Goal: Information Seeking & Learning: Learn about a topic

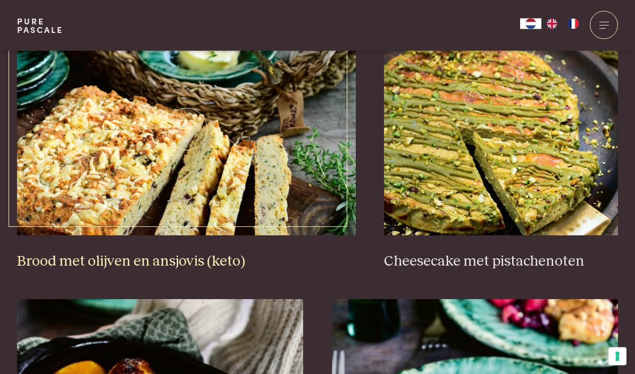
scroll to position [998, 0]
click at [43, 252] on h3 "Brood met olijven en ansjovis (keto)" at bounding box center [186, 261] width 339 height 19
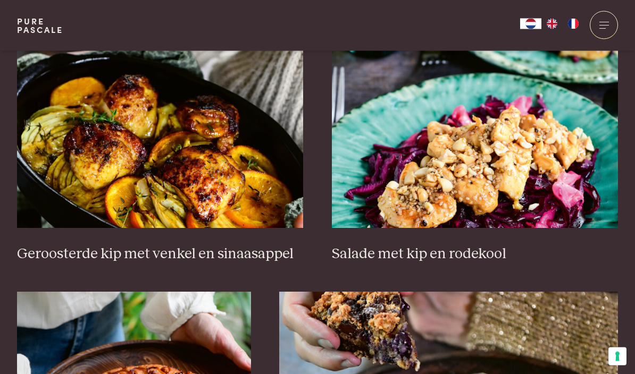
scroll to position [1282, 0]
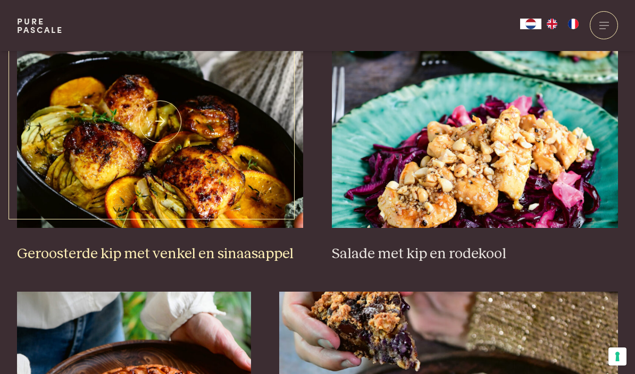
click at [148, 245] on h3 "Geroosterde kip met venkel en sinaasappel" at bounding box center [160, 254] width 286 height 19
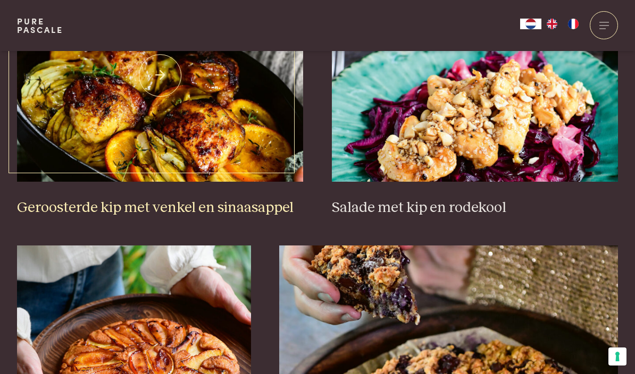
scroll to position [1328, 0]
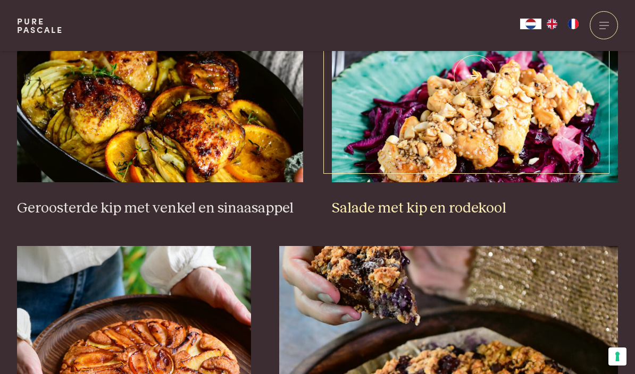
click at [443, 199] on h3 "Salade met kip en rodekool" at bounding box center [475, 208] width 286 height 19
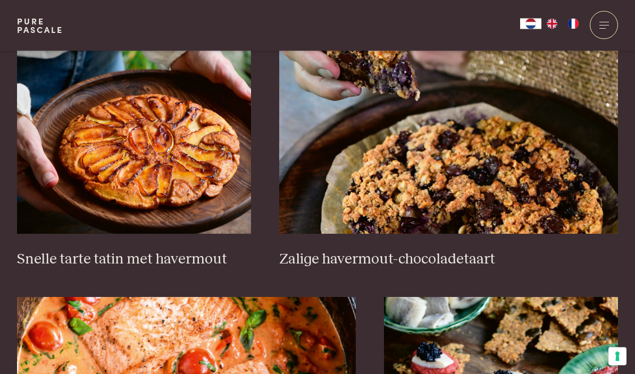
scroll to position [1553, 0]
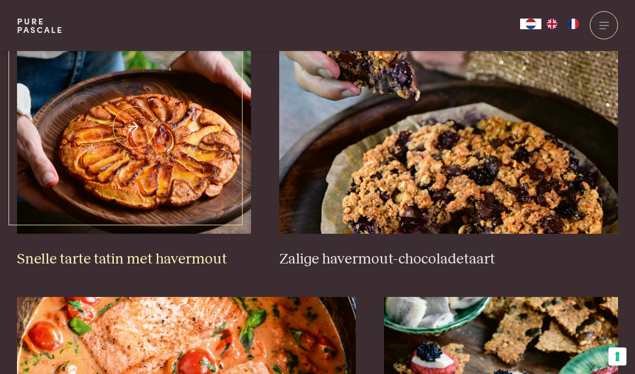
click at [144, 235] on link "Snelle tarte tatin met havermout" at bounding box center [134, 145] width 234 height 248
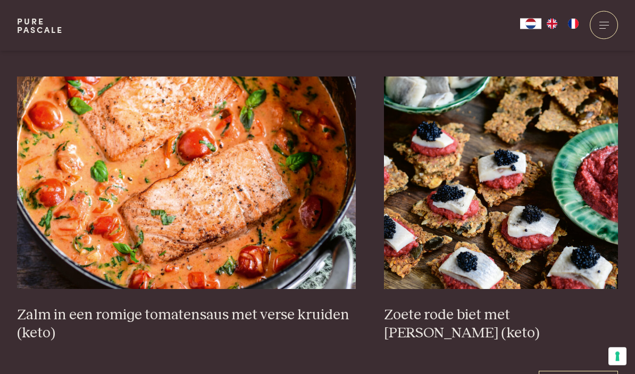
scroll to position [1775, 0]
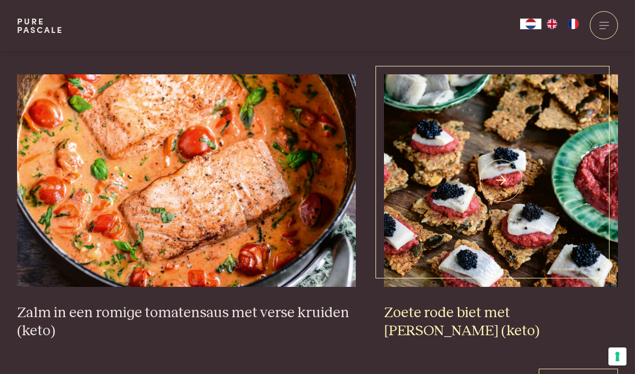
click at [455, 312] on h3 "Zoete rode biet met zure haring (keto)" at bounding box center [501, 322] width 234 height 37
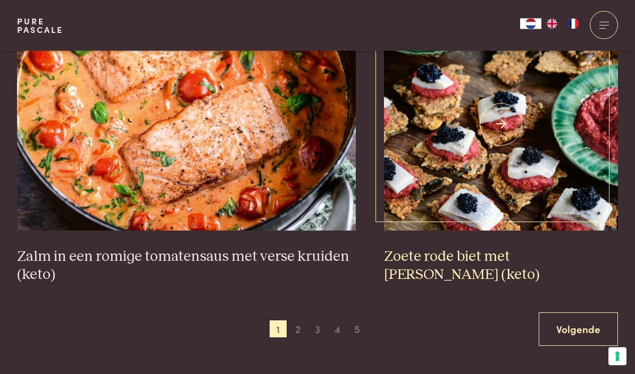
scroll to position [1830, 0]
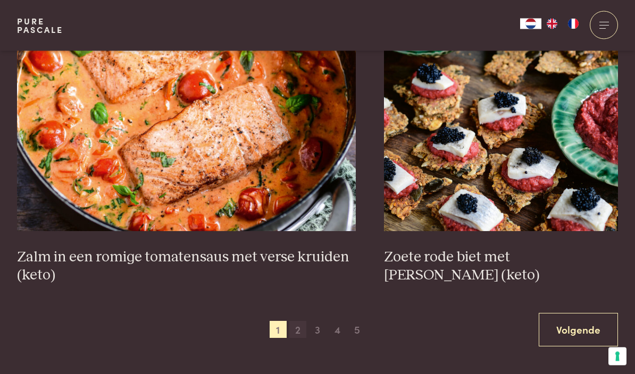
click at [298, 326] on span "2" at bounding box center [297, 330] width 17 height 17
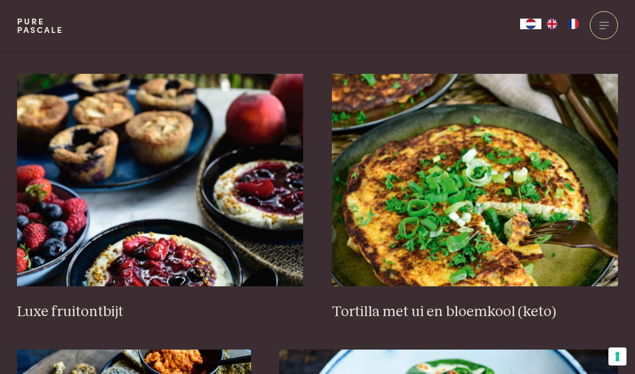
scroll to position [1252, 0]
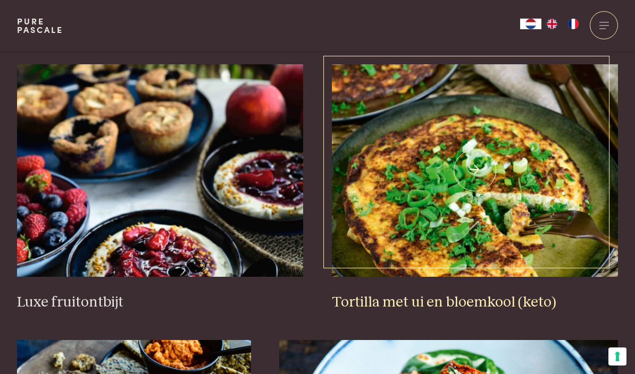
click at [433, 305] on h3 "Tortilla met ui en bloemkool (keto)" at bounding box center [475, 302] width 286 height 19
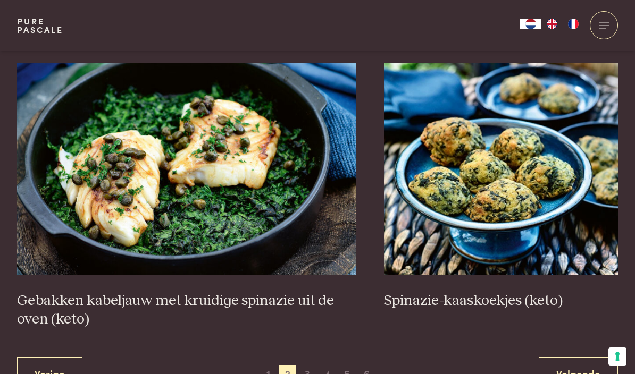
scroll to position [1806, 0]
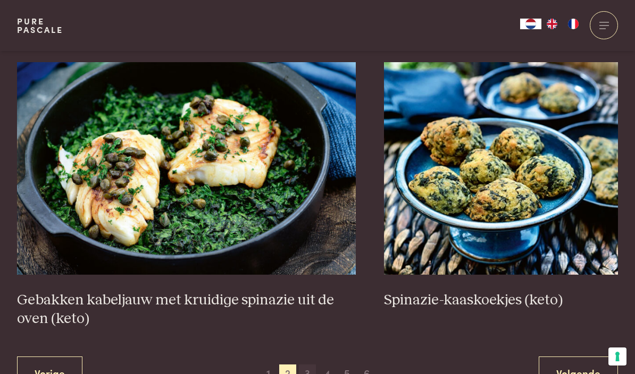
click at [308, 373] on span "3" at bounding box center [307, 373] width 17 height 17
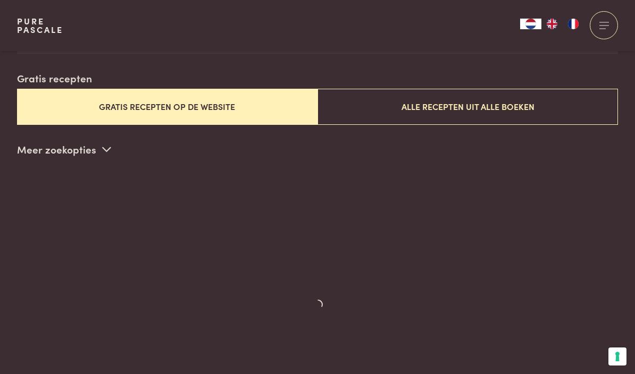
scroll to position [257, 0]
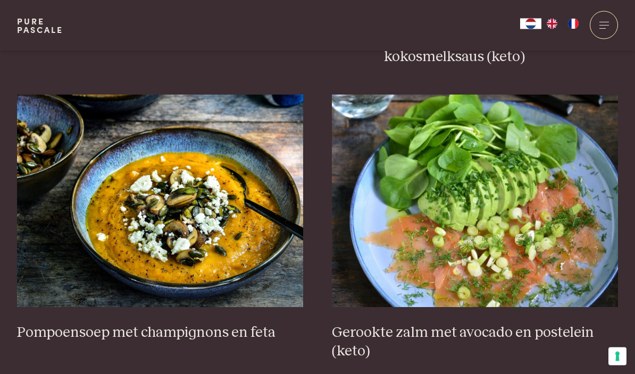
scroll to position [1258, 0]
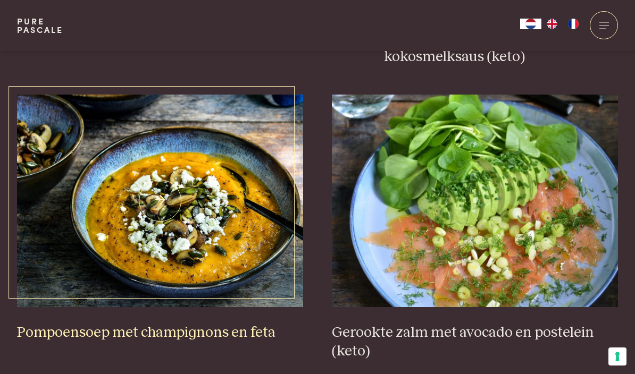
click at [172, 326] on h3 "Pompoensoep met champignons en feta" at bounding box center [160, 333] width 286 height 19
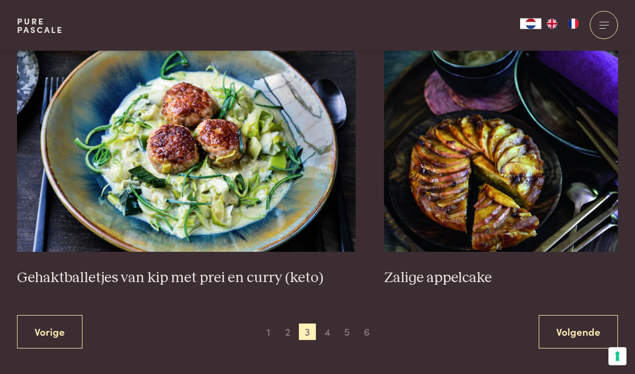
scroll to position [1903, 0]
click at [331, 323] on span "4" at bounding box center [327, 331] width 17 height 17
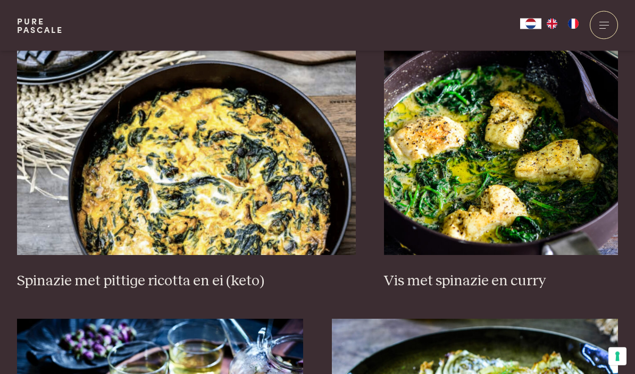
scroll to position [997, 0]
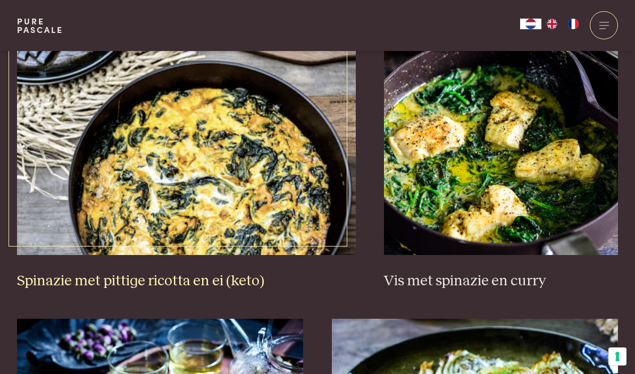
click at [164, 276] on h3 "Spinazie met pittige ricotta en ei (keto)" at bounding box center [186, 281] width 339 height 19
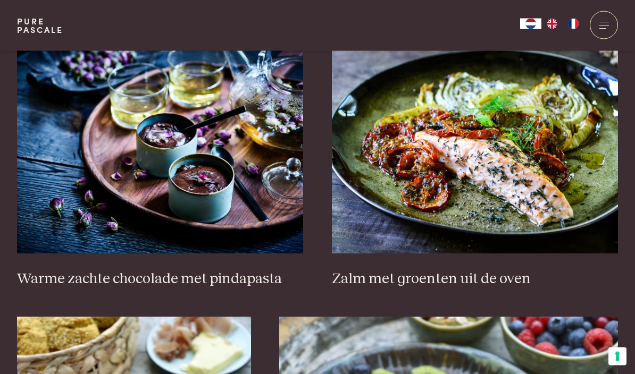
scroll to position [1290, 0]
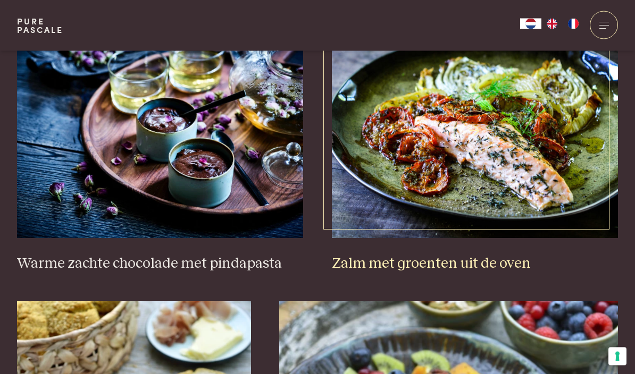
click at [449, 257] on h3 "Zalm met groenten uit de oven" at bounding box center [475, 264] width 286 height 19
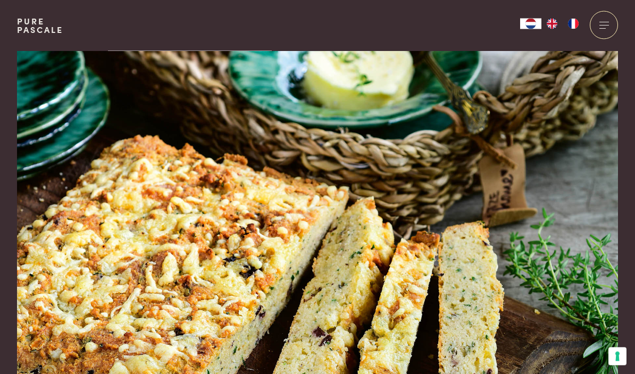
scroll to position [5, 0]
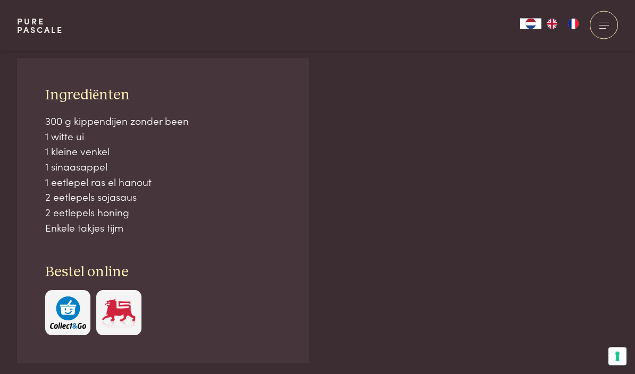
scroll to position [718, 0]
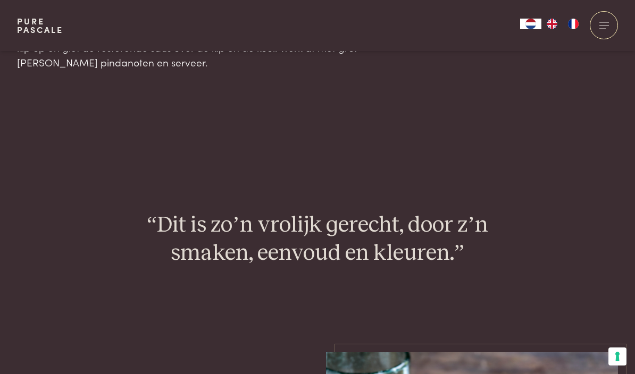
scroll to position [1326, 0]
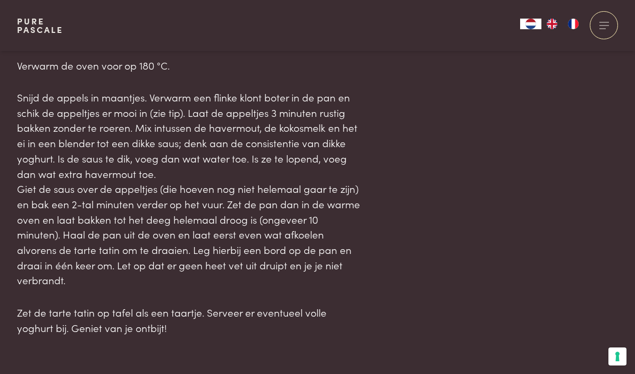
scroll to position [1125, 0]
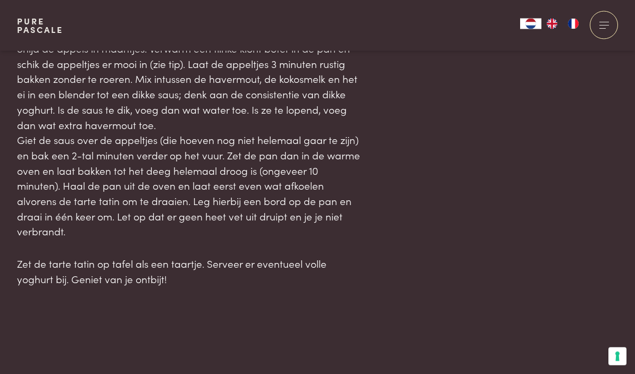
scroll to position [1173, 0]
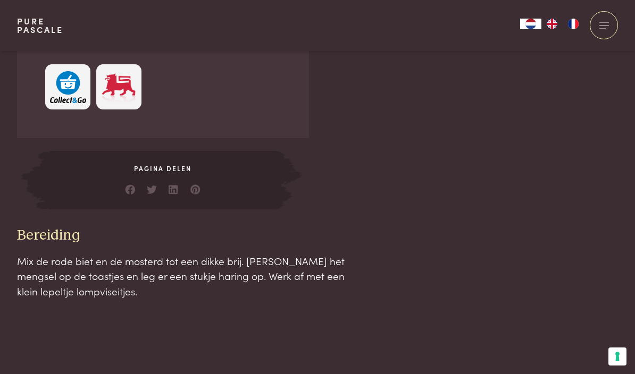
scroll to position [915, 0]
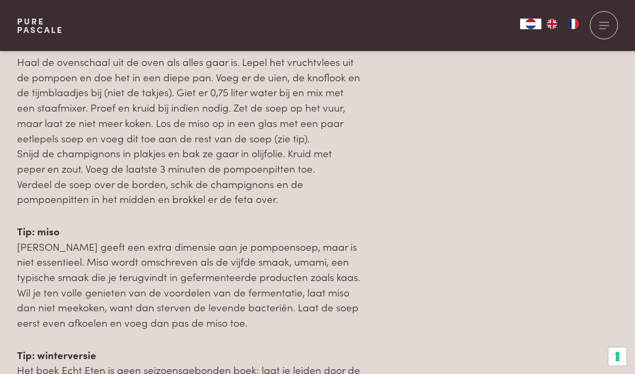
scroll to position [1345, 0]
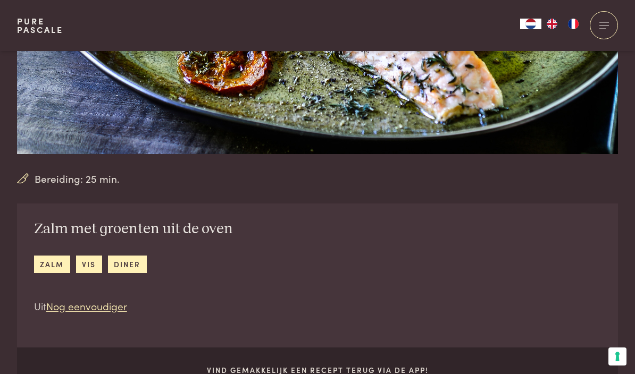
scroll to position [256, 0]
